Goal: Communication & Community: Connect with others

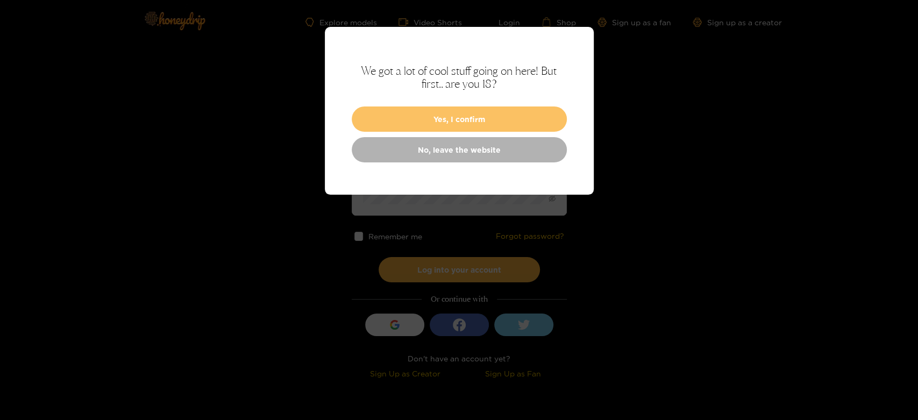
click at [396, 110] on button "Yes, I confirm" at bounding box center [459, 119] width 215 height 25
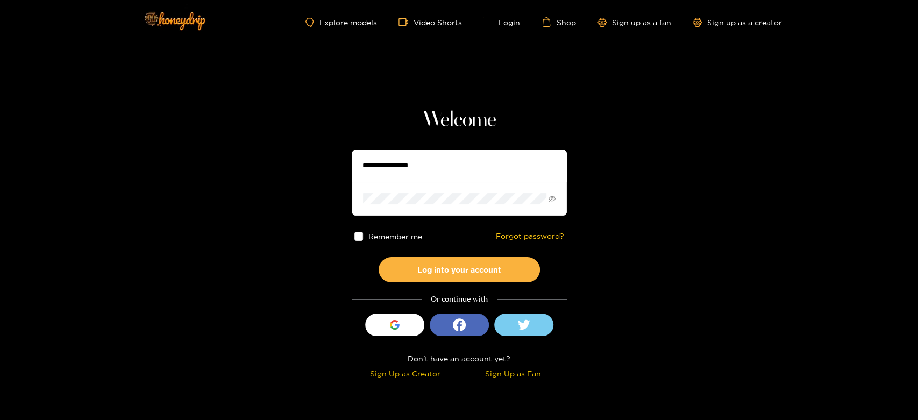
click at [382, 166] on input "text" at bounding box center [459, 166] width 215 height 32
type input "**********"
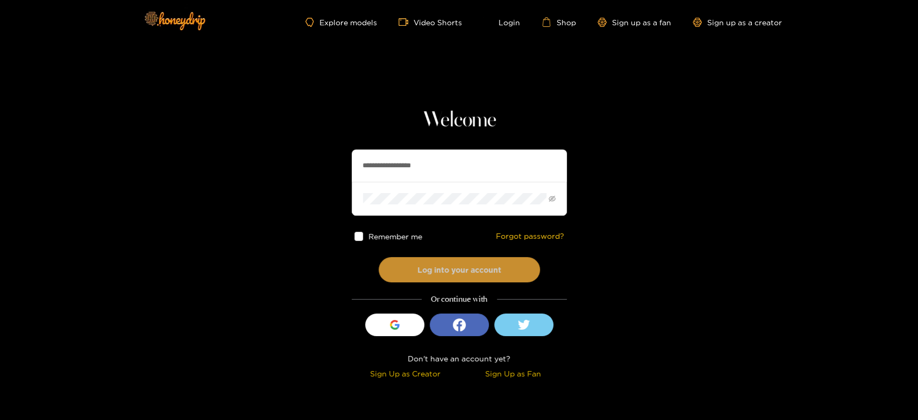
click at [461, 277] on button "Log into your account" at bounding box center [459, 269] width 161 height 25
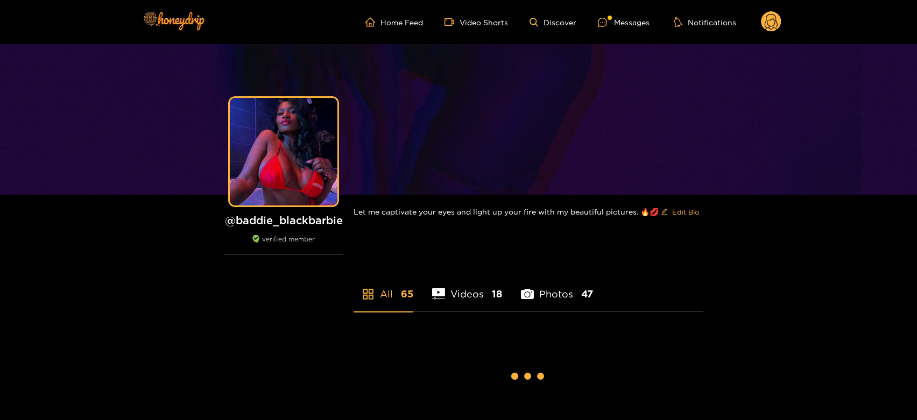
click at [608, 24] on div at bounding box center [606, 22] width 16 height 9
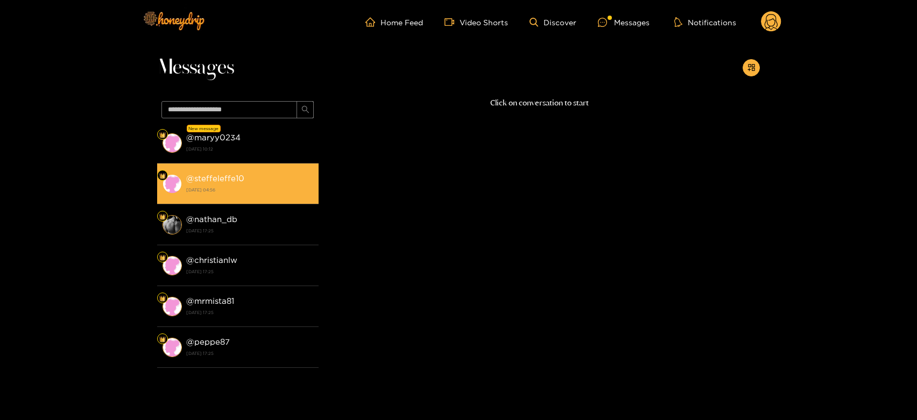
drag, startPoint x: 289, startPoint y: 145, endPoint x: 295, endPoint y: 158, distance: 14.2
click at [288, 145] on strong "[DATE] 10:12" at bounding box center [249, 149] width 127 height 10
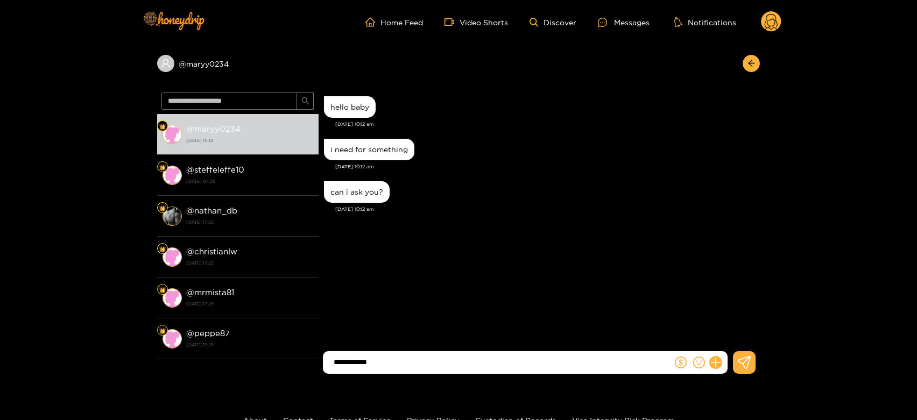
paste input "**********"
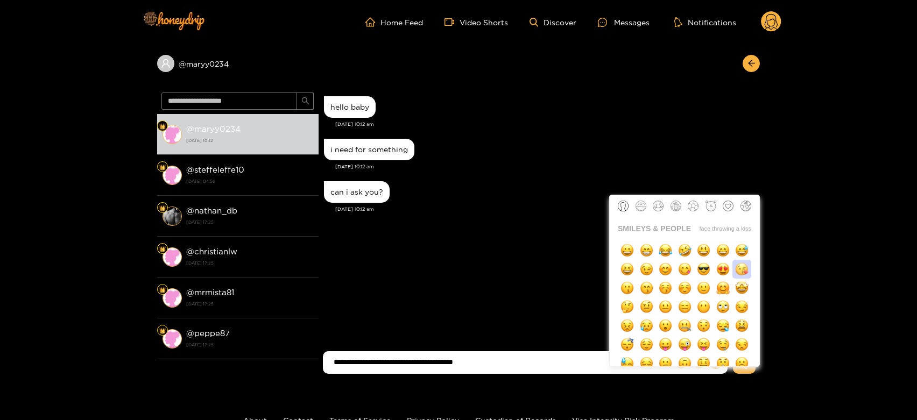
click at [738, 275] on img "button" at bounding box center [741, 269] width 13 height 13
type input "**********"
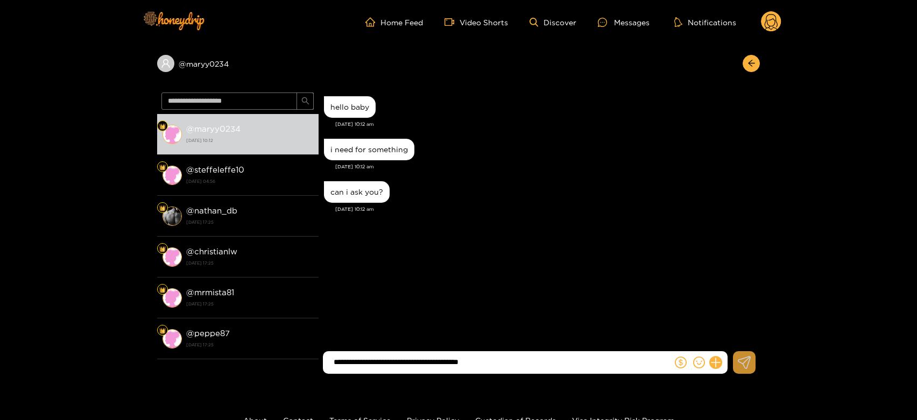
click at [752, 370] on button at bounding box center [744, 362] width 23 height 23
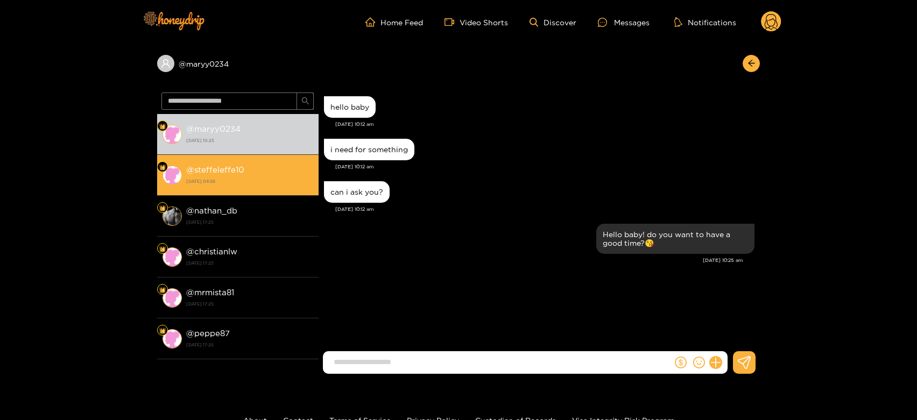
click at [213, 171] on strong "@ steffeleffe10" at bounding box center [215, 169] width 58 height 9
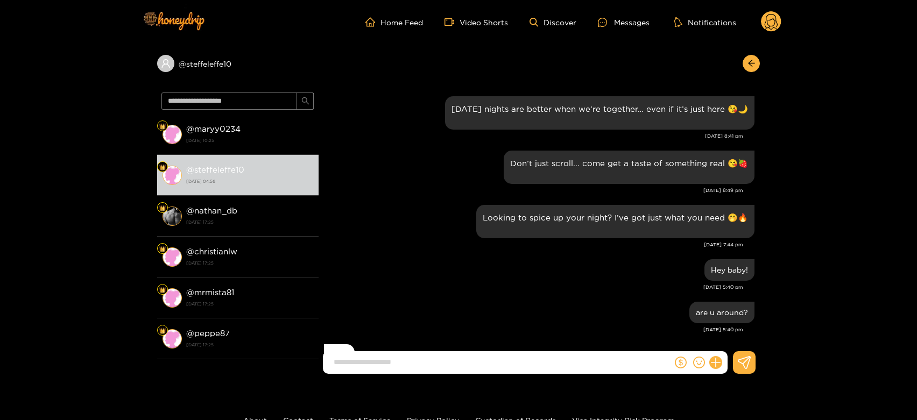
scroll to position [1033, 0]
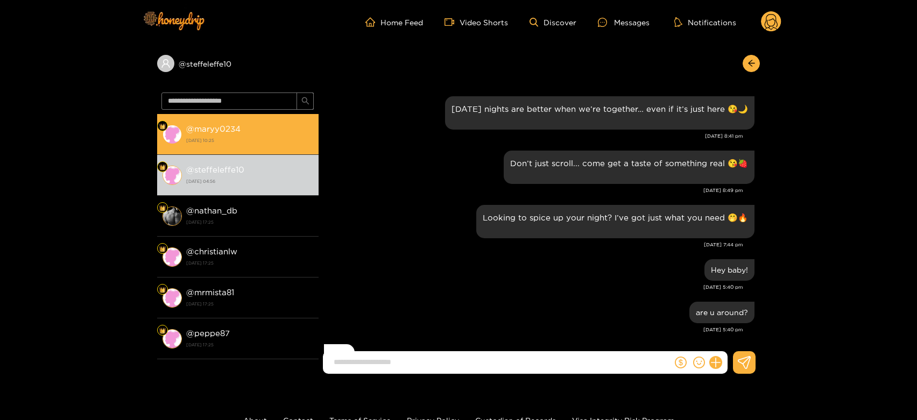
scroll to position [1033, 0]
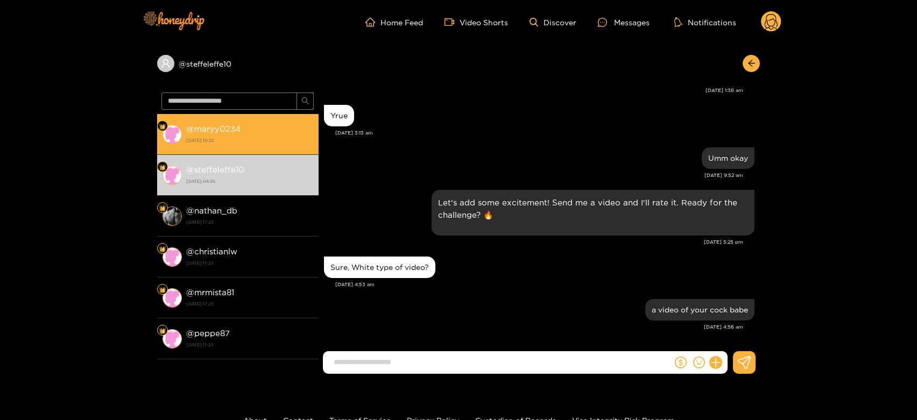
click at [258, 138] on strong "[DATE] 10:25" at bounding box center [249, 141] width 127 height 10
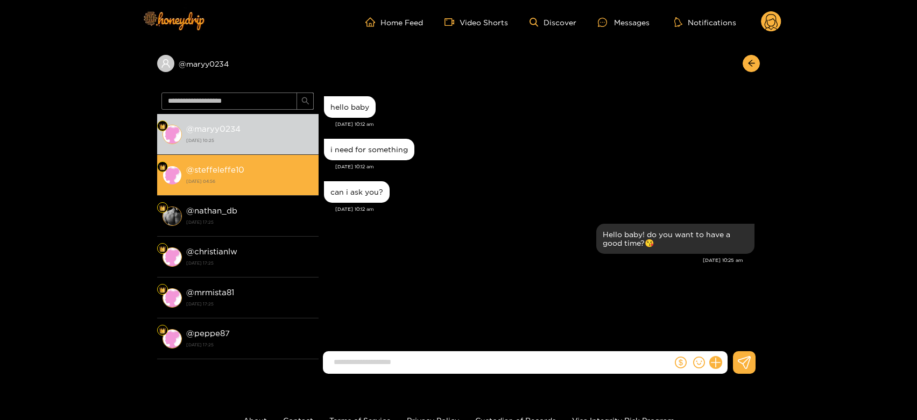
click at [241, 176] on div "@ steffeleffe10 29 August 2025 04:56" at bounding box center [249, 175] width 127 height 24
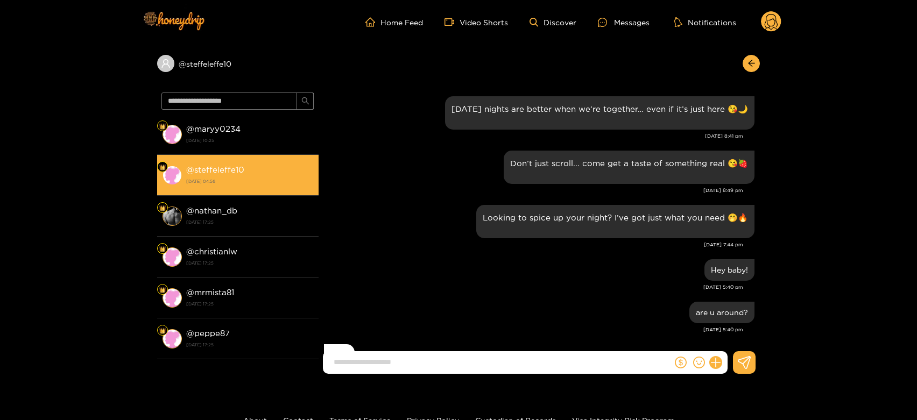
scroll to position [1033, 0]
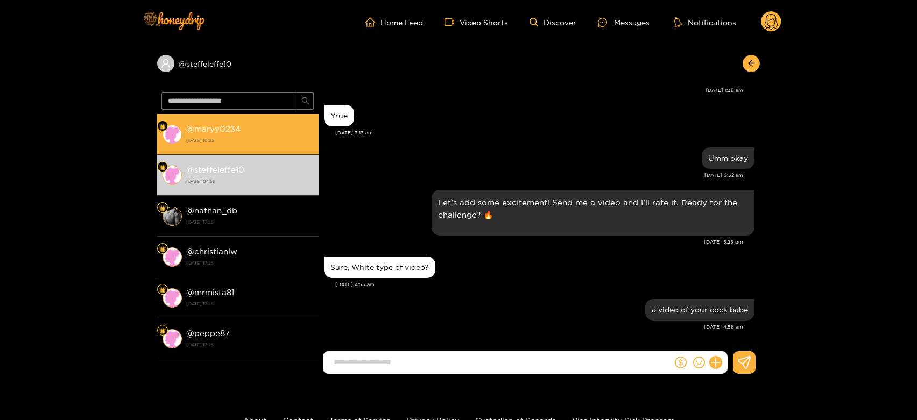
click at [259, 128] on div "@ maryy0234 1 October 2025 10:25" at bounding box center [249, 134] width 127 height 24
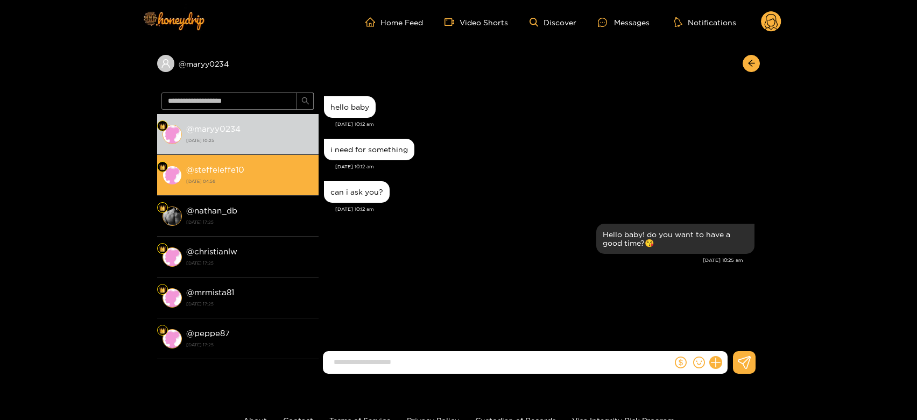
click at [238, 176] on div "@ steffeleffe10 29 August 2025 04:56" at bounding box center [249, 175] width 127 height 24
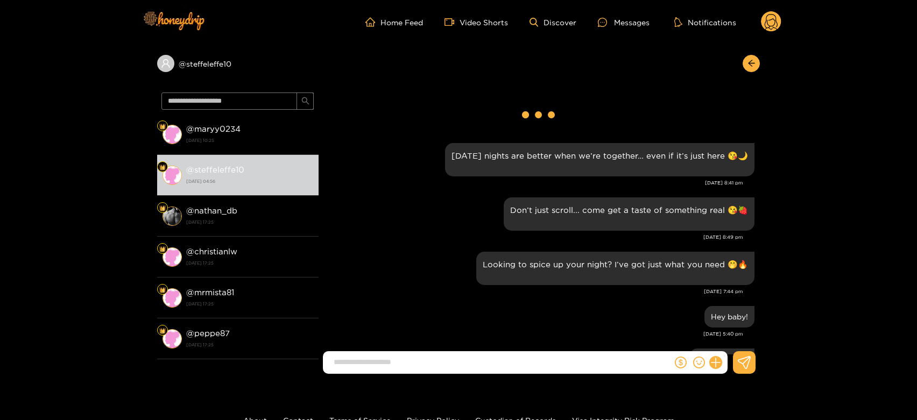
scroll to position [1033, 0]
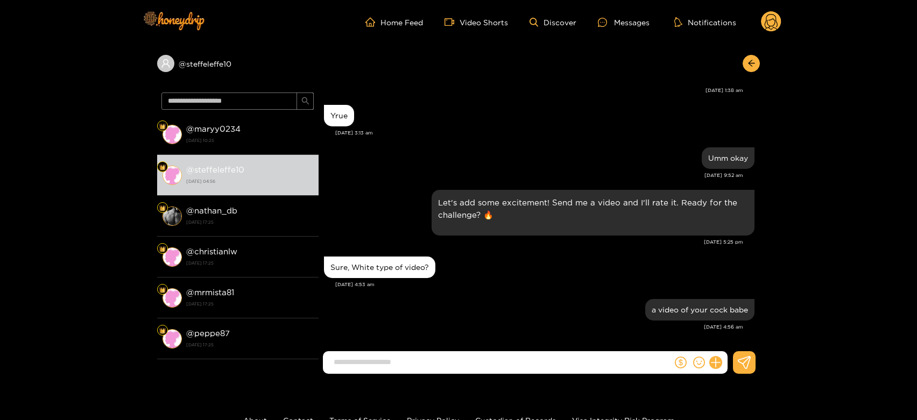
click at [774, 12] on circle at bounding box center [771, 21] width 20 height 20
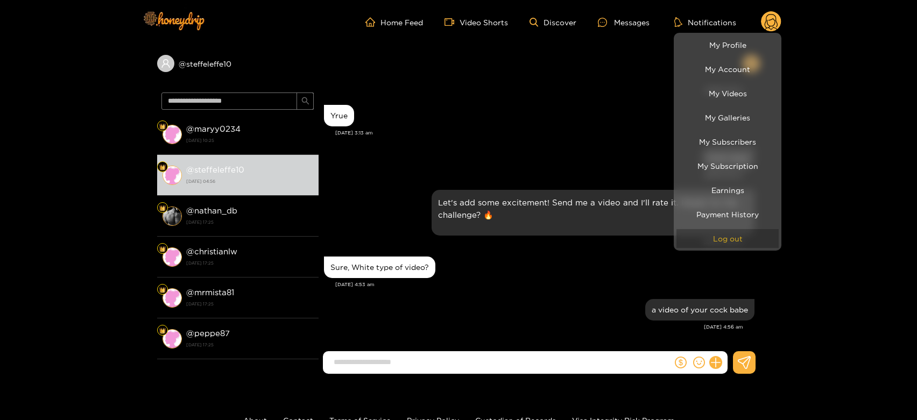
click at [715, 234] on button "Log out" at bounding box center [727, 238] width 102 height 19
